Goal: Task Accomplishment & Management: Complete application form

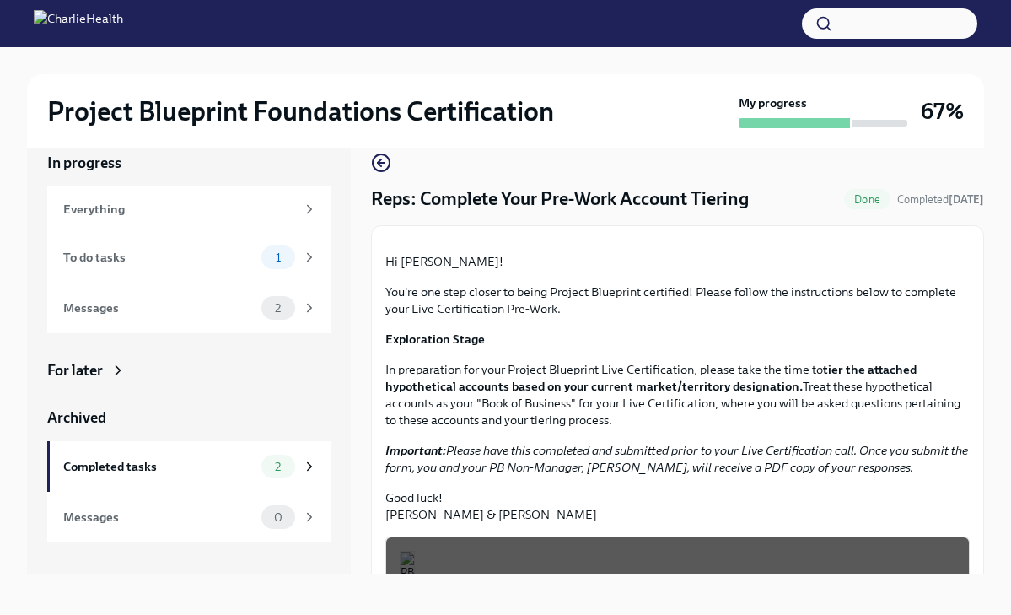
scroll to position [29, 0]
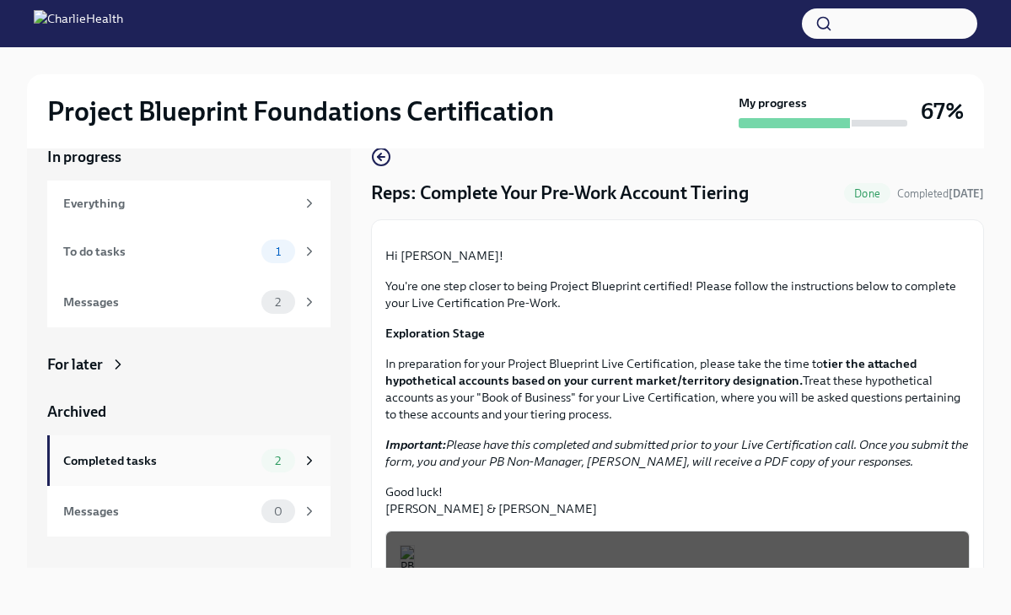
click at [265, 460] on span "2" at bounding box center [278, 460] width 26 height 13
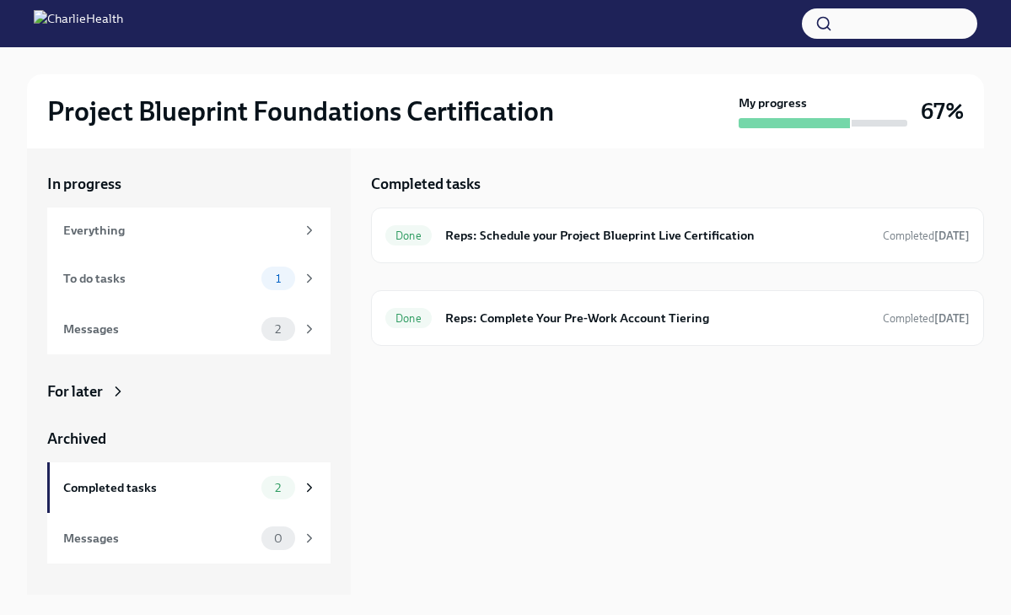
scroll to position [2, 0]
click at [512, 231] on h6 "Reps: Schedule your Project Blueprint Live Certification" at bounding box center [657, 235] width 424 height 19
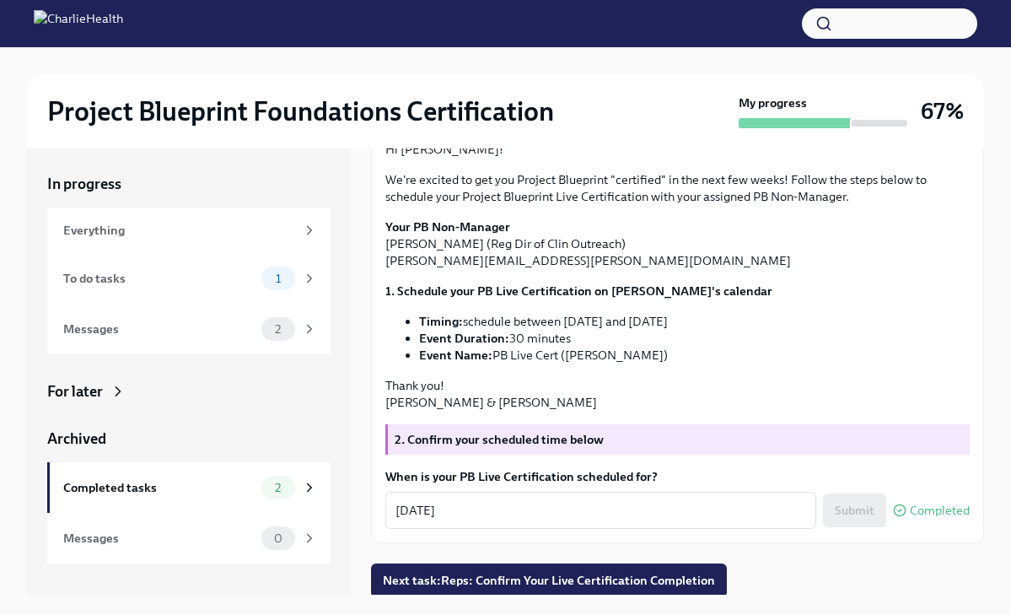
scroll to position [40, 0]
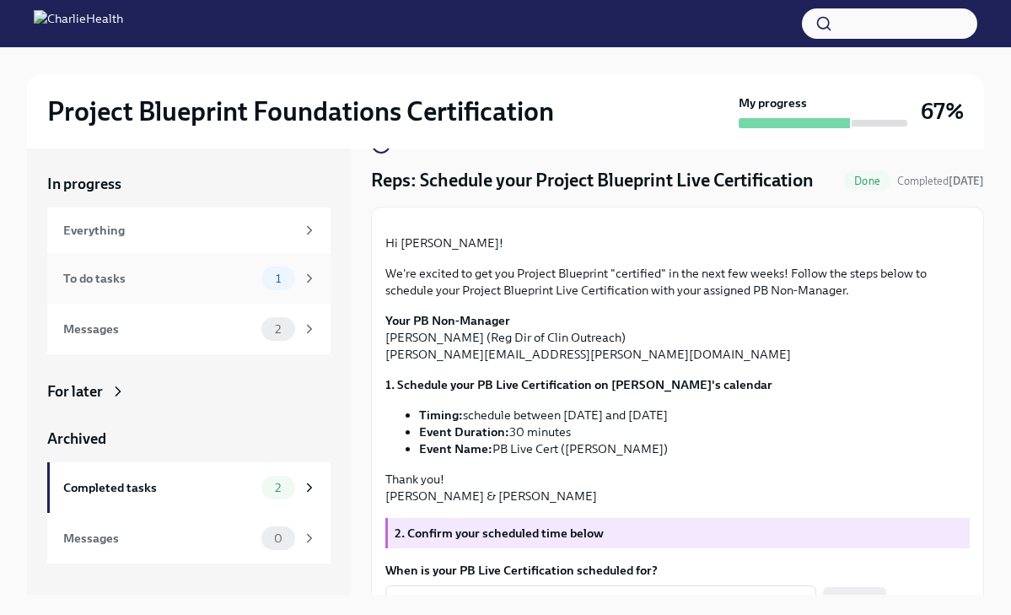
click at [300, 277] on div "1" at bounding box center [289, 278] width 56 height 24
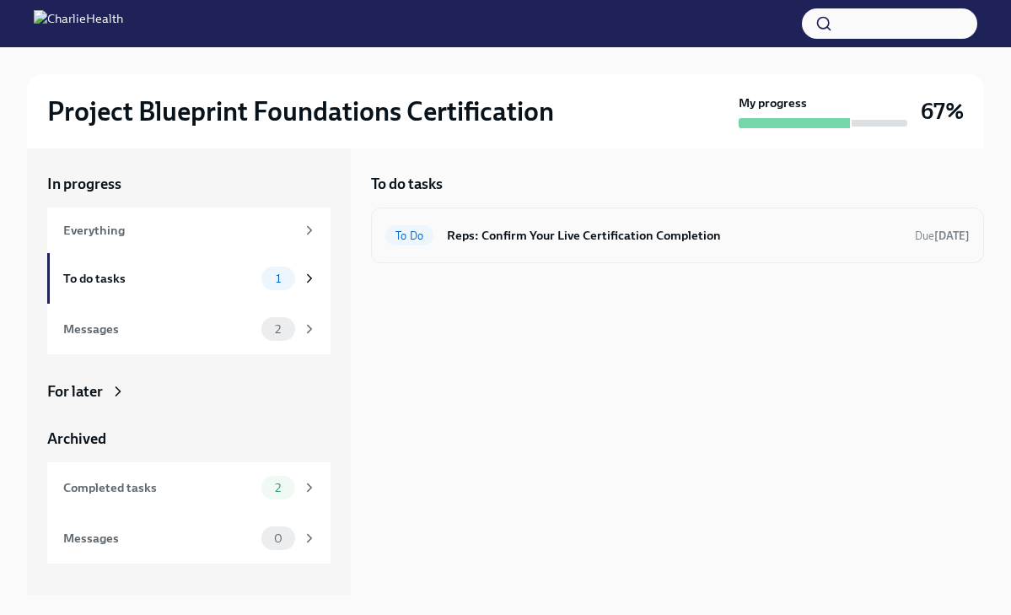
click at [524, 256] on div "To Do Reps: Confirm Your Live Certification Completion Due [DATE]" at bounding box center [677, 235] width 613 height 56
click at [521, 239] on h6 "Reps: Confirm Your Live Certification Completion" at bounding box center [674, 235] width 454 height 19
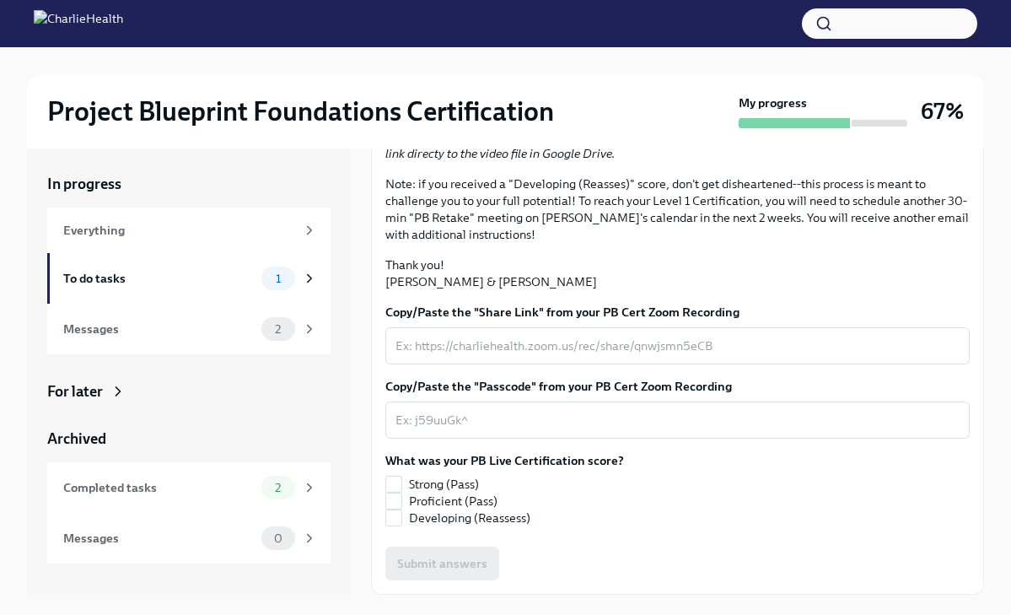
scroll to position [382, 0]
